Goal: Navigation & Orientation: Find specific page/section

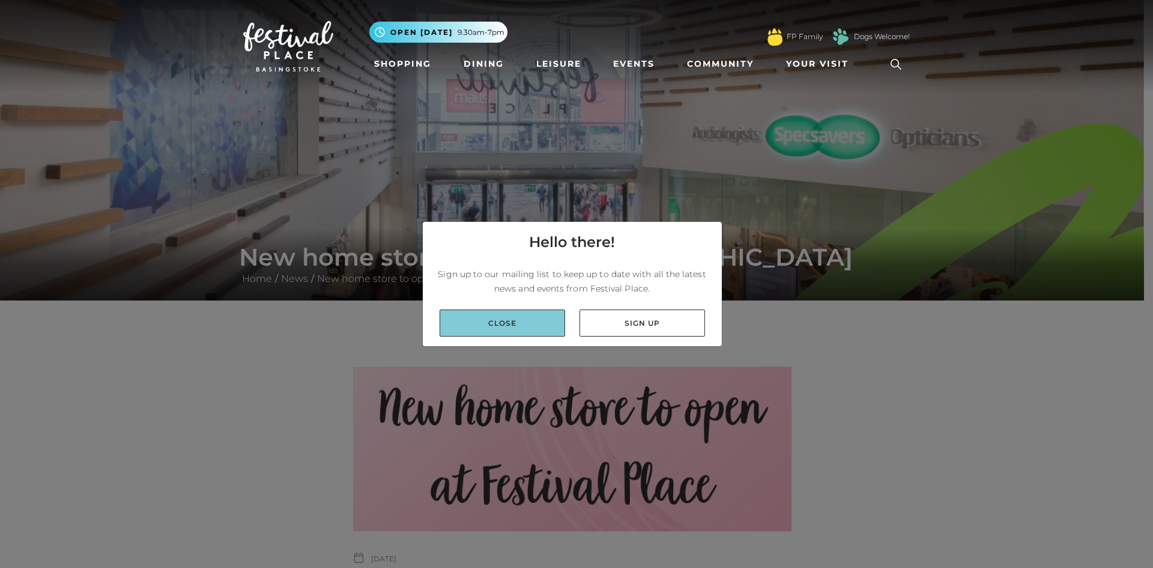
click at [522, 330] on link "Close" at bounding box center [503, 322] width 126 height 27
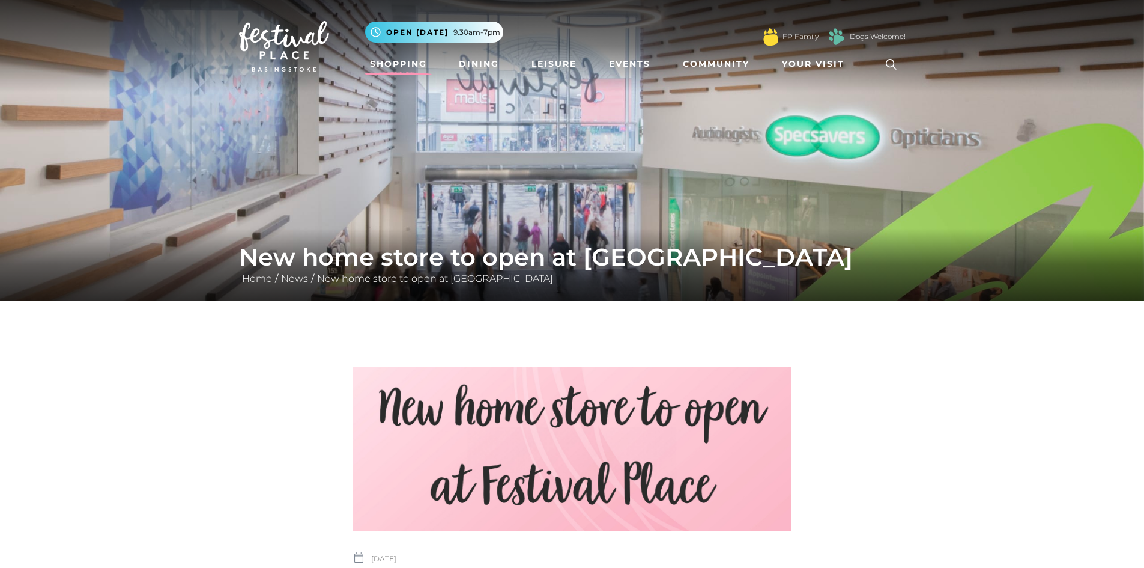
click at [403, 70] on link "Shopping" at bounding box center [398, 64] width 67 height 22
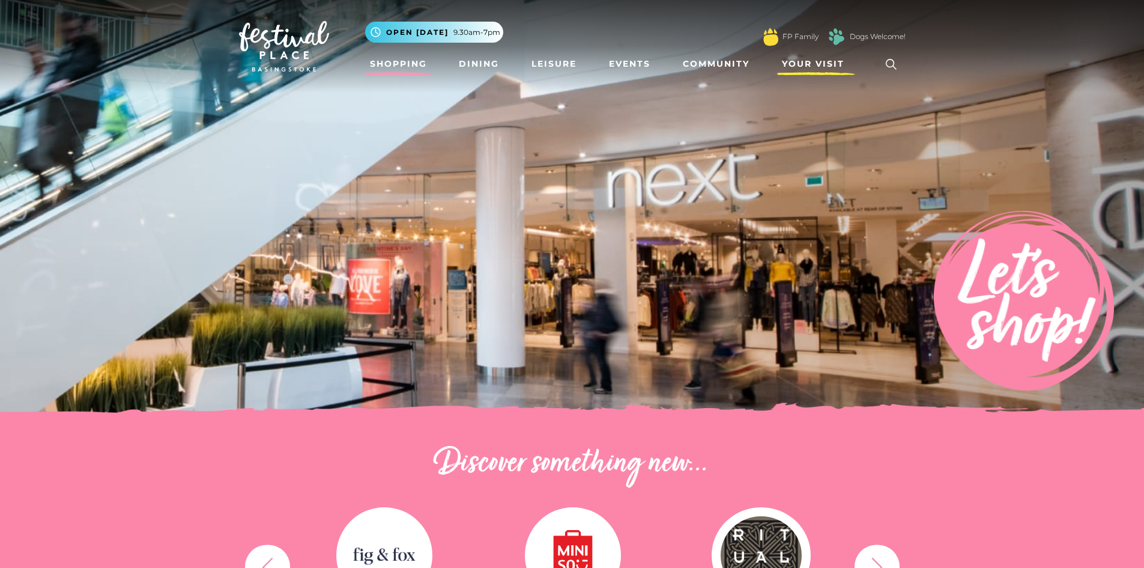
click at [811, 67] on span "Your Visit" at bounding box center [813, 64] width 62 height 13
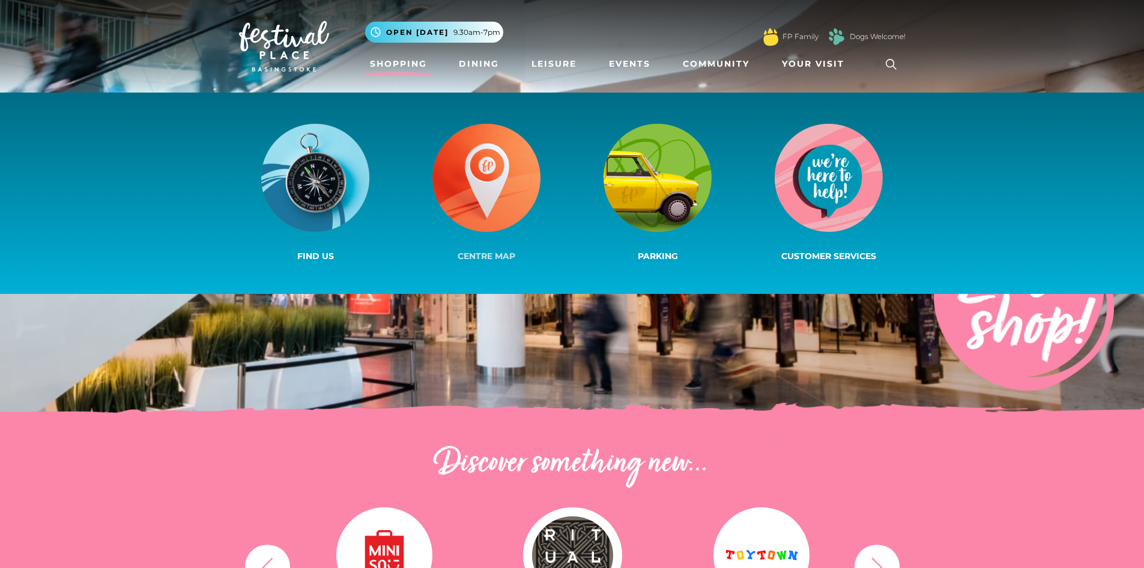
click at [476, 174] on img at bounding box center [487, 178] width 108 height 108
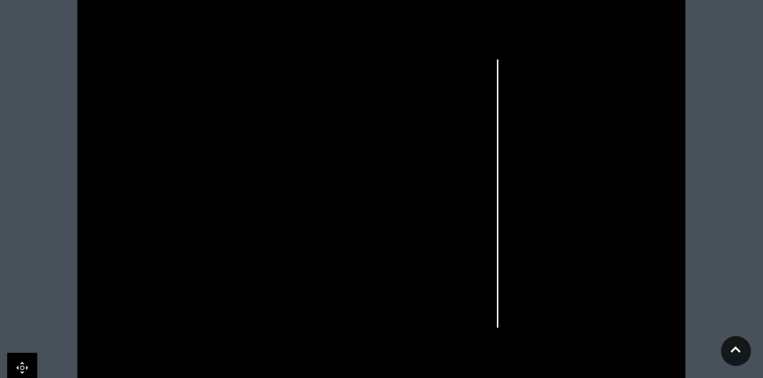
scroll to position [380, 0]
